Goal: Communication & Community: Answer question/provide support

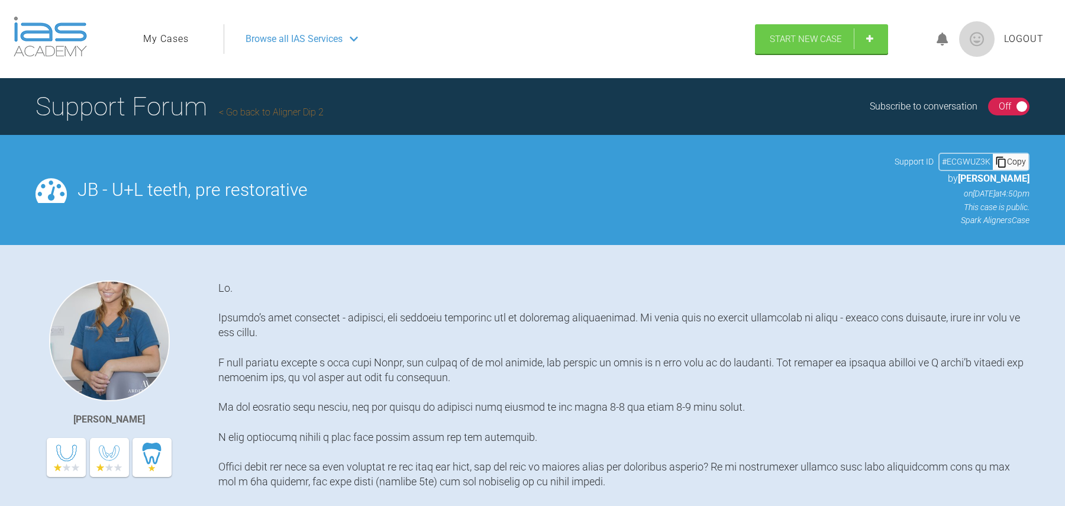
scroll to position [977, 0]
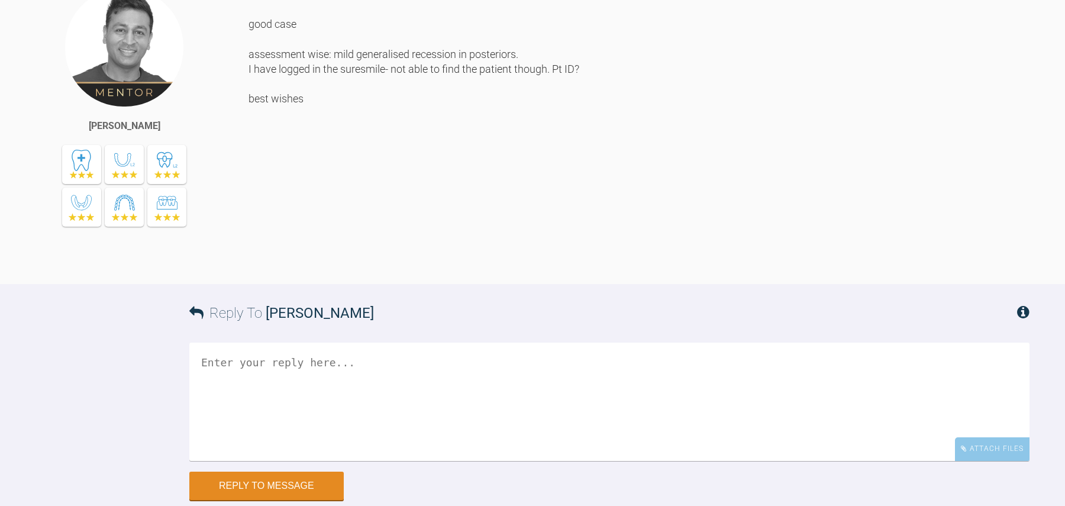
scroll to position [1030, 0]
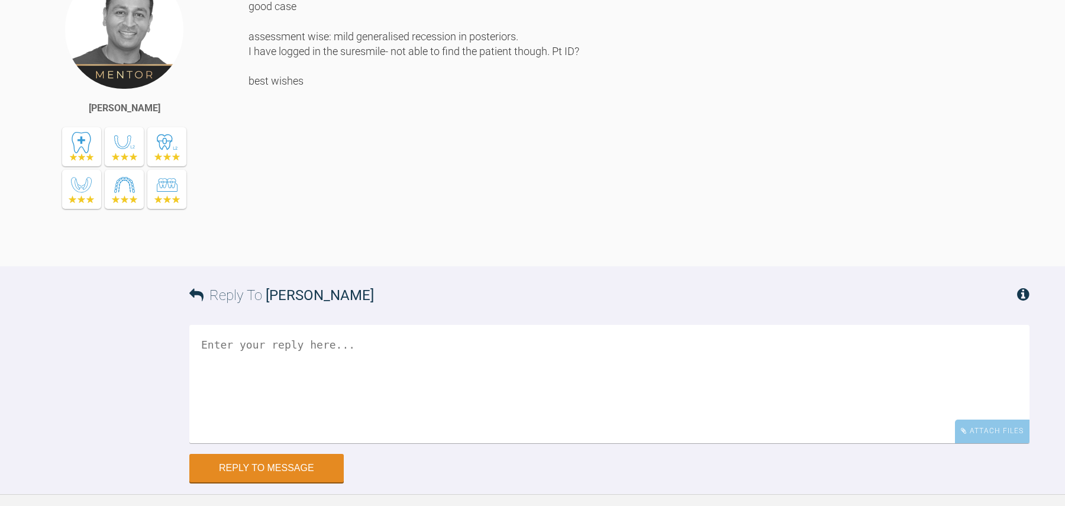
click at [414, 352] on textarea at bounding box center [609, 384] width 840 height 118
type textarea "S"
drag, startPoint x: 589, startPoint y: 347, endPoint x: 59, endPoint y: 344, distance: 530.9
click at [59, 344] on div "Reply To [PERSON_NAME] The practice is [MEDICAL_RECORD_NUMBER] and the patient …" at bounding box center [532, 373] width 1065 height 215
type textarea "The practice is [MEDICAL_RECORD_NUMBER] and the patient ID is B5V5. Thanks"
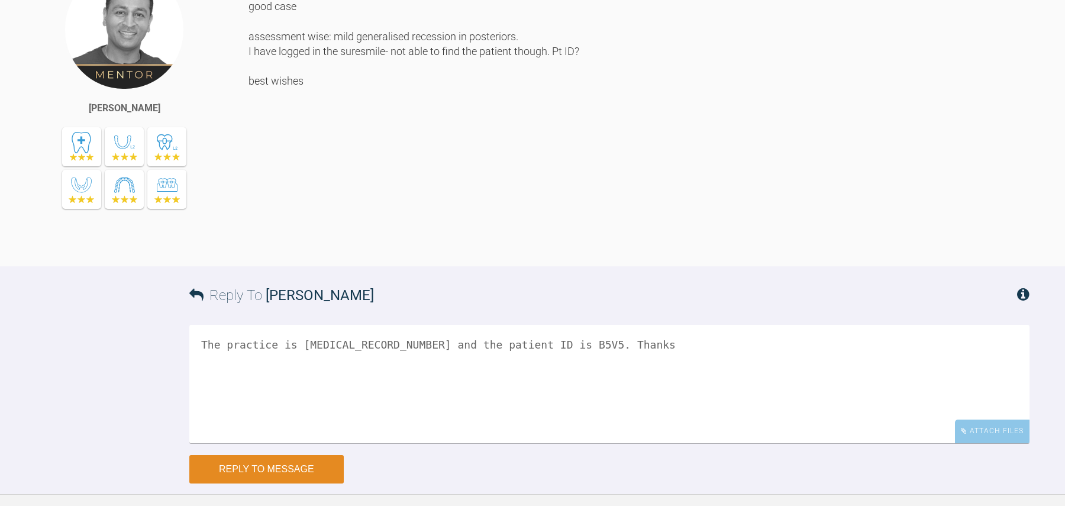
click at [317, 466] on button "Reply to Message" at bounding box center [266, 469] width 154 height 28
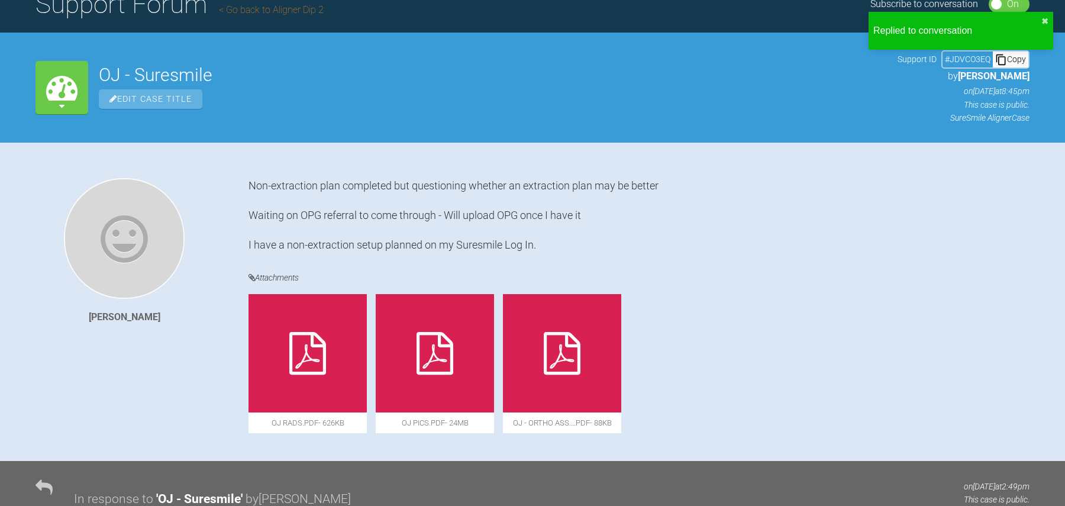
scroll to position [0, 0]
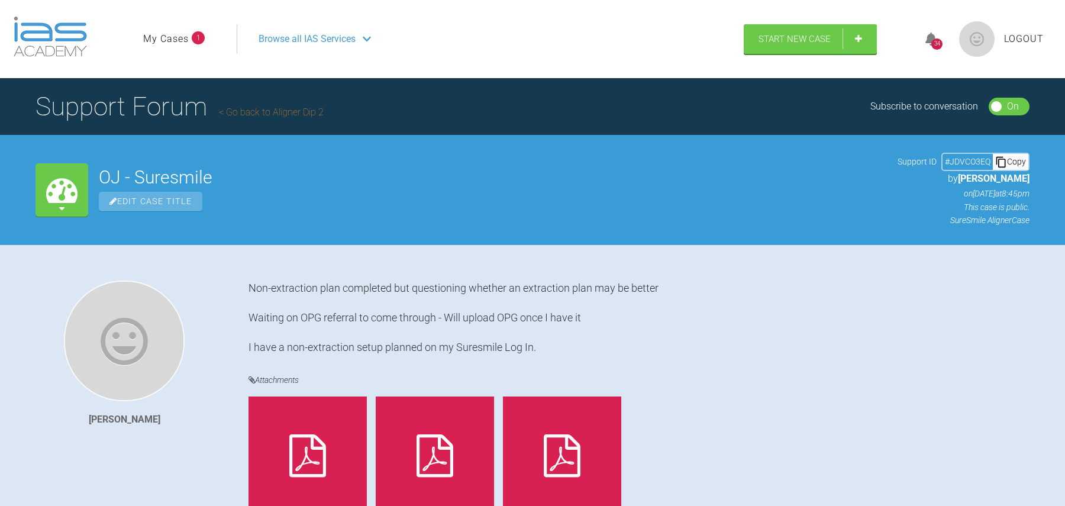
click at [150, 103] on h1 "Support Forum Go back to Aligner Dip 2" at bounding box center [180, 106] width 288 height 41
click at [182, 28] on ul "My Cases 1" at bounding box center [190, 39] width 94 height 30
click at [180, 33] on link "My Cases" at bounding box center [166, 38] width 46 height 15
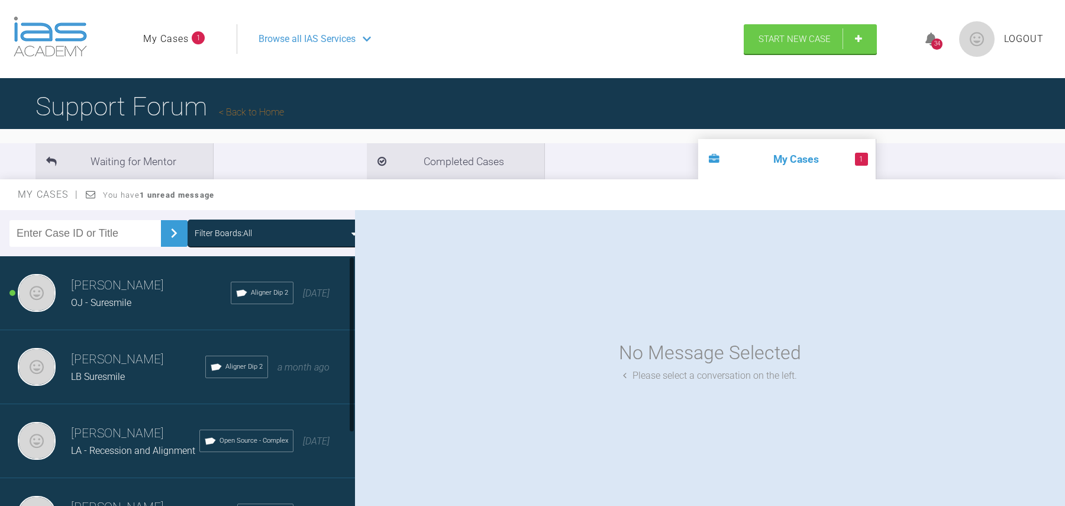
click at [146, 311] on div "[PERSON_NAME] OJ - Suresmile Aligner Dip 2 [DATE]" at bounding box center [177, 293] width 355 height 74
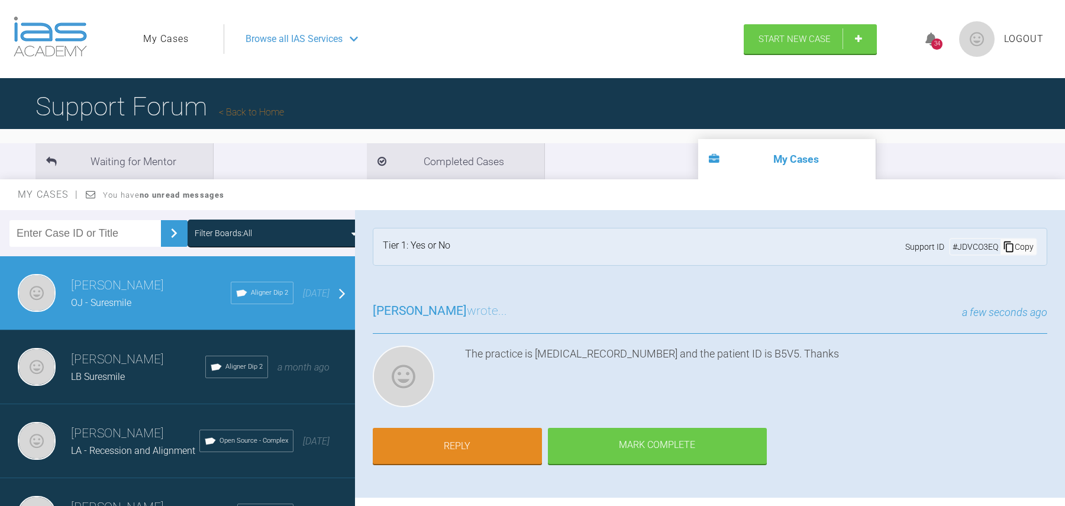
click at [186, 37] on link "My Cases" at bounding box center [166, 38] width 46 height 15
click at [155, 35] on link "My Cases" at bounding box center [166, 38] width 46 height 15
click at [69, 21] on img at bounding box center [50, 37] width 73 height 40
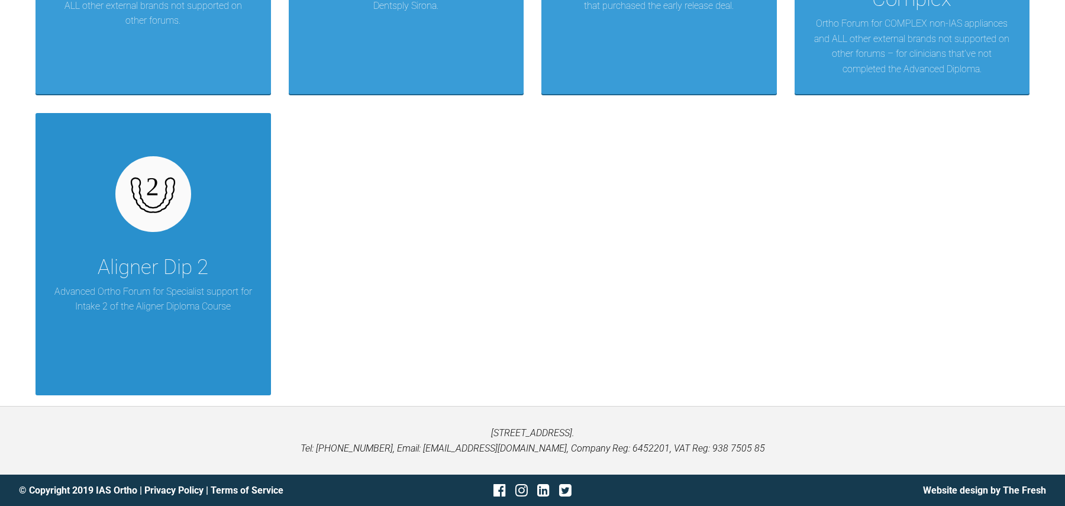
click at [211, 234] on div "Aligner Dip 2 Advanced Ortho Forum for Specialist support for Intake 2 of the A…" at bounding box center [154, 254] width 236 height 282
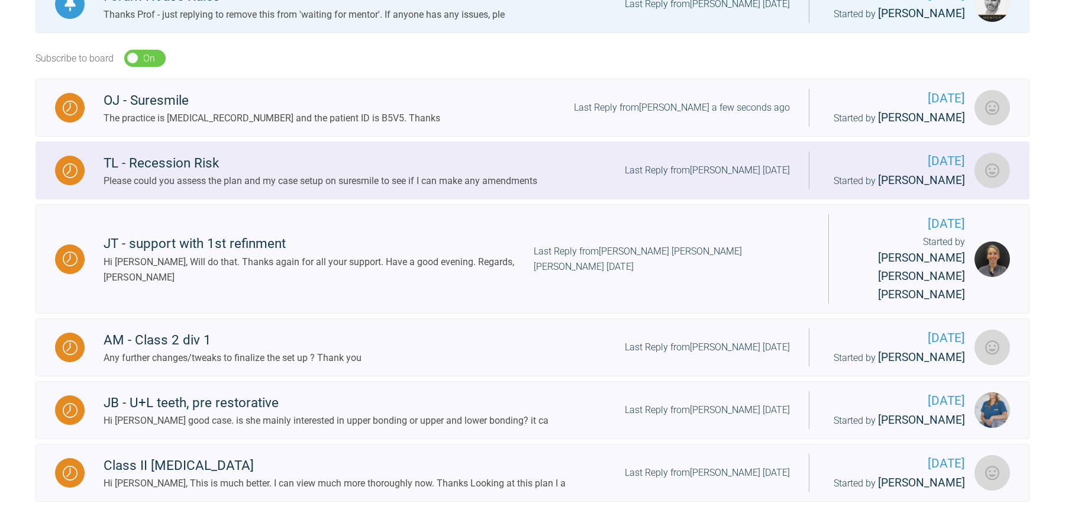
click at [395, 160] on div "TL - Recession Risk" at bounding box center [321, 163] width 434 height 21
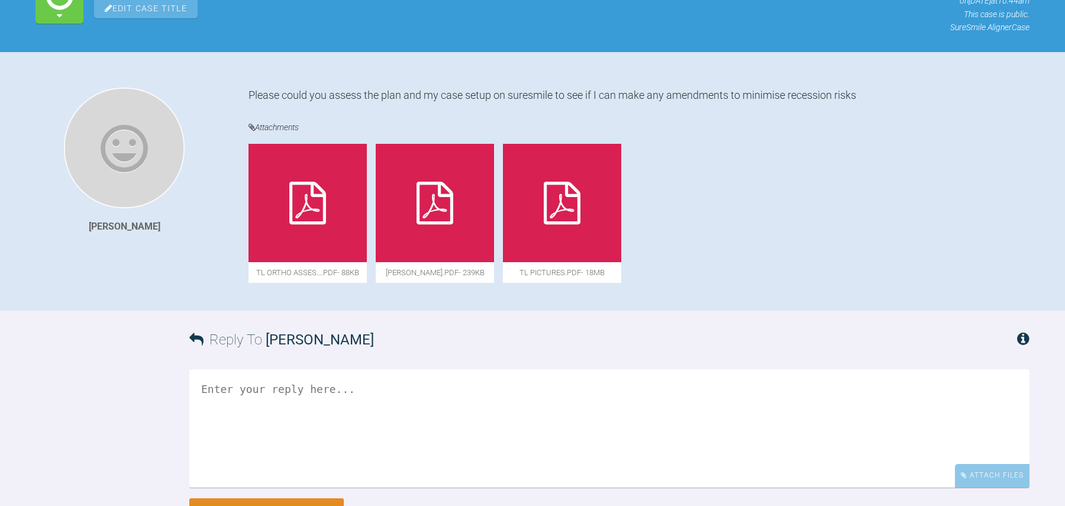
scroll to position [272, 0]
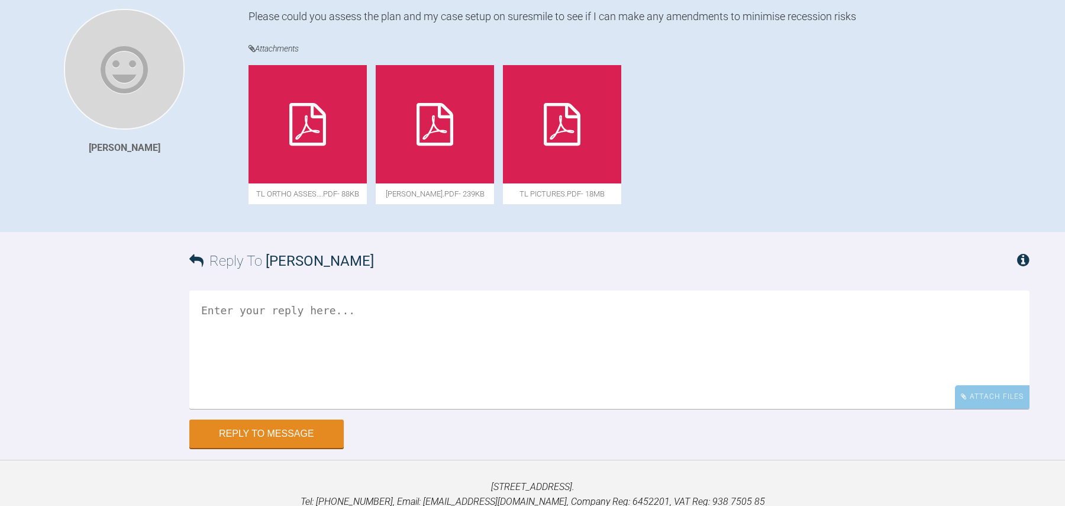
click at [388, 355] on textarea at bounding box center [609, 350] width 840 height 118
paste textarea "The practice is 52395 and the patient ID is B5V5. Thanks"
click at [507, 312] on textarea "The practice is 52395 and the patient ID is B5V5. Thanks" at bounding box center [609, 350] width 840 height 118
type textarea "The practice is 52395 and the patient ID is N9R7. Thanks"
click at [301, 429] on button "Reply to Message" at bounding box center [266, 435] width 154 height 28
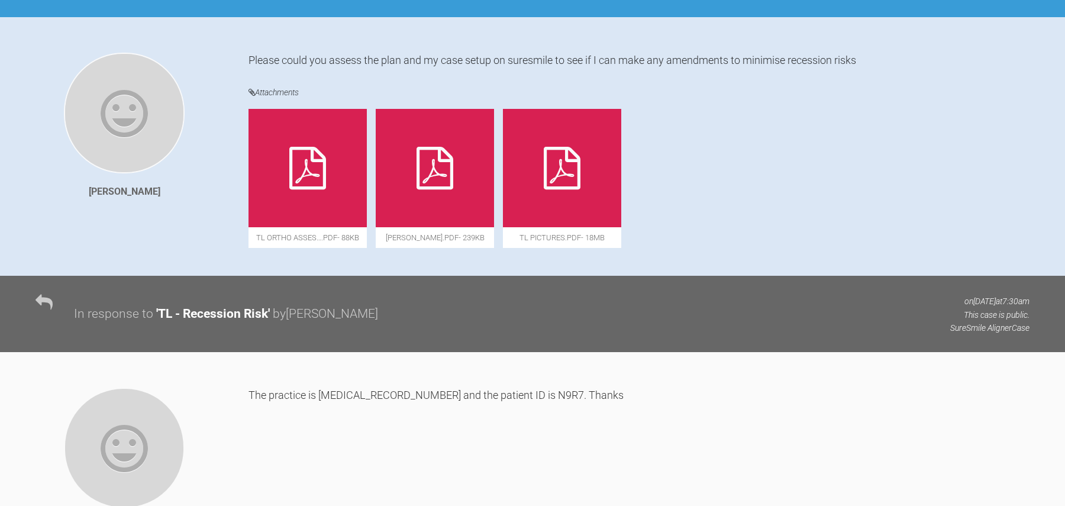
scroll to position [0, 0]
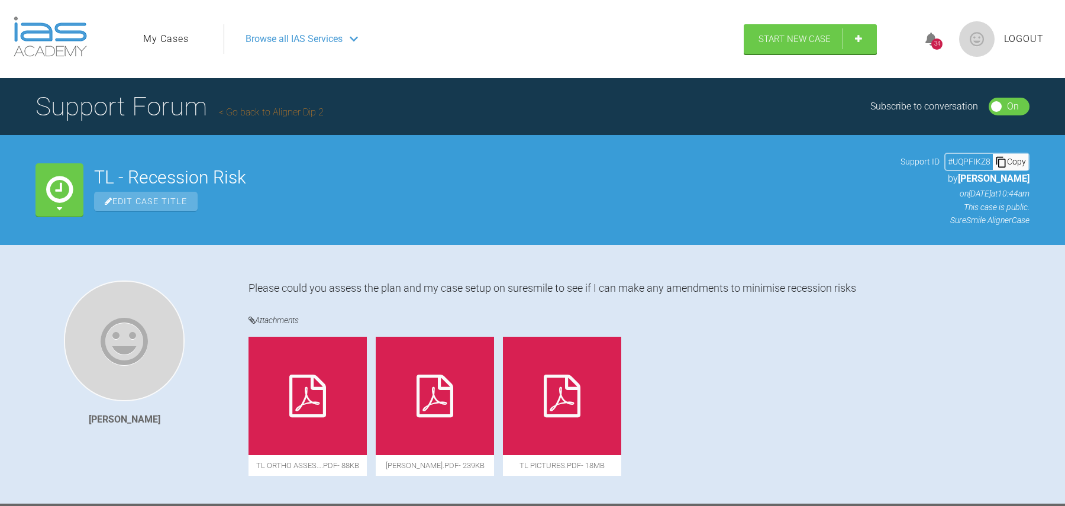
click at [167, 40] on link "My Cases" at bounding box center [166, 38] width 46 height 15
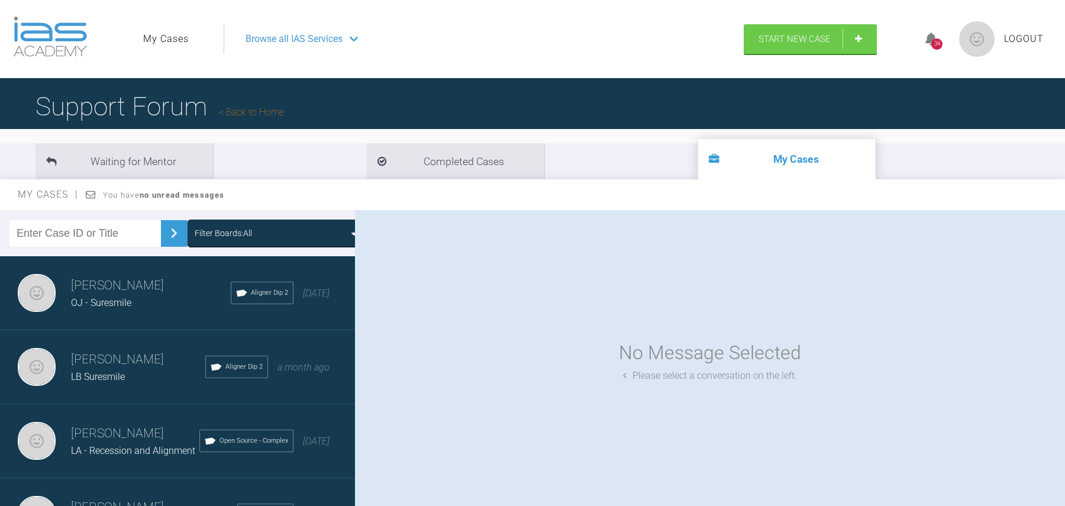
click at [297, 27] on div "Browse all IAS Services" at bounding box center [479, 39] width 488 height 30
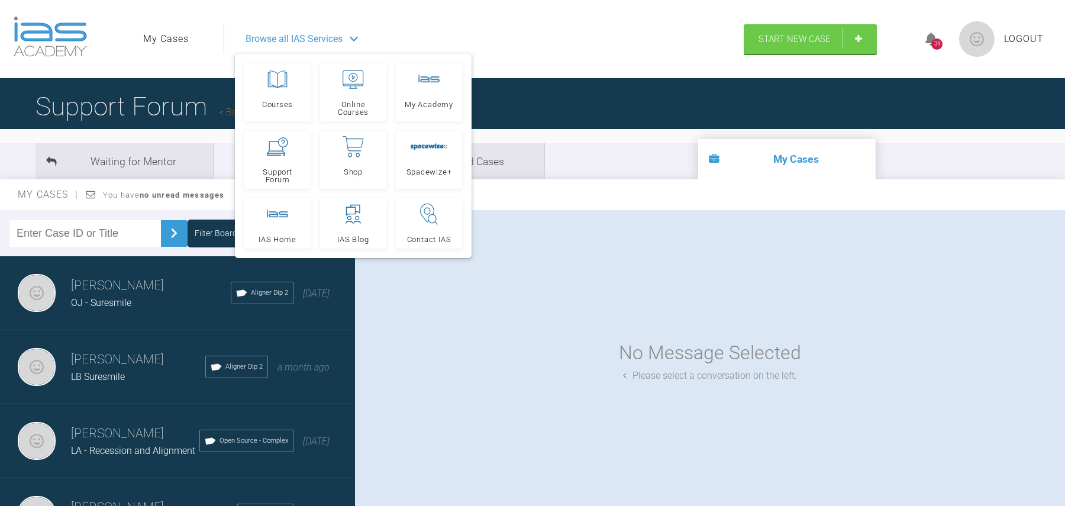
click at [193, 67] on header "My Cases Logout Browse all IAS Services Courses Online Courses My Academy Suppo…" at bounding box center [532, 39] width 1065 height 78
click at [144, 129] on div "Waiting for Mentor Completed Cases My Cases" at bounding box center [532, 154] width 1065 height 50
click at [127, 331] on div "Davinderjit Singh LB Suresmile Aligner Dip 2 a month ago" at bounding box center [177, 367] width 355 height 74
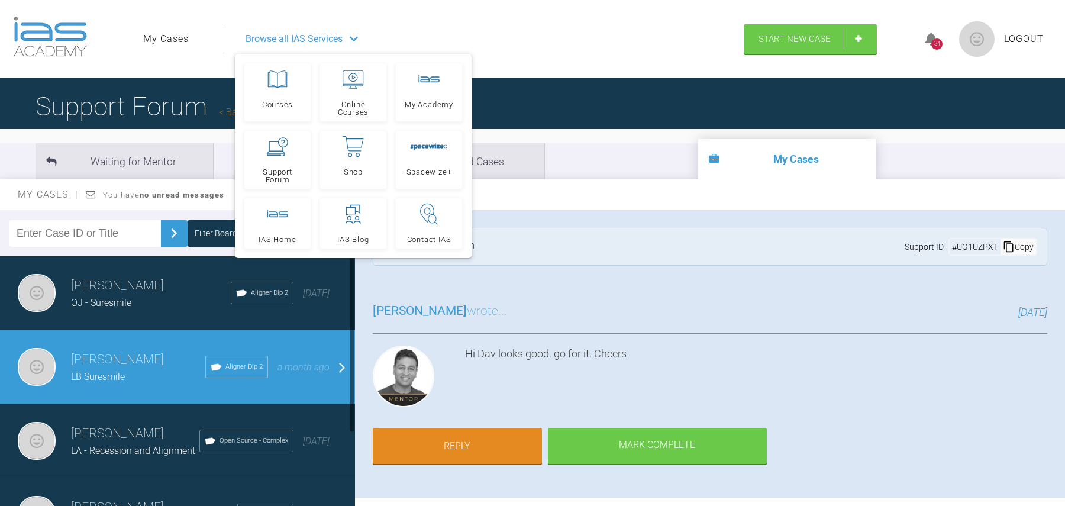
click at [136, 308] on div "OJ - Suresmile" at bounding box center [151, 302] width 160 height 15
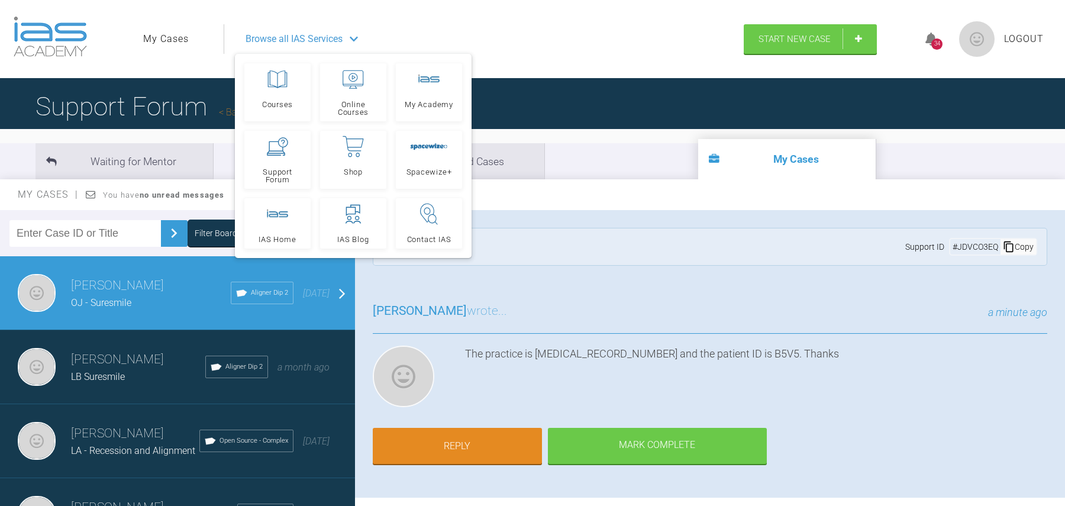
click at [578, 50] on div "Browse all IAS Services" at bounding box center [479, 39] width 488 height 30
